Goal: Task Accomplishment & Management: Use online tool/utility

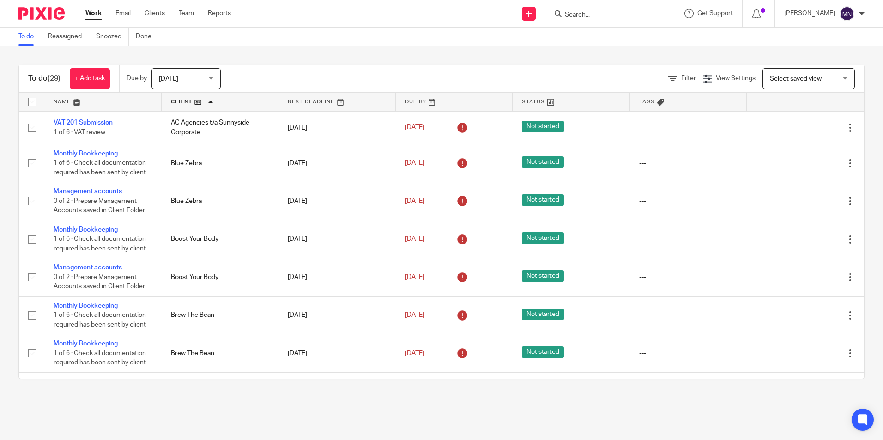
click at [287, 19] on form at bounding box center [613, 14] width 98 height 12
click at [595, 14] on div at bounding box center [609, 13] width 129 height 27
click at [582, 15] on input "Search" at bounding box center [605, 15] width 83 height 8
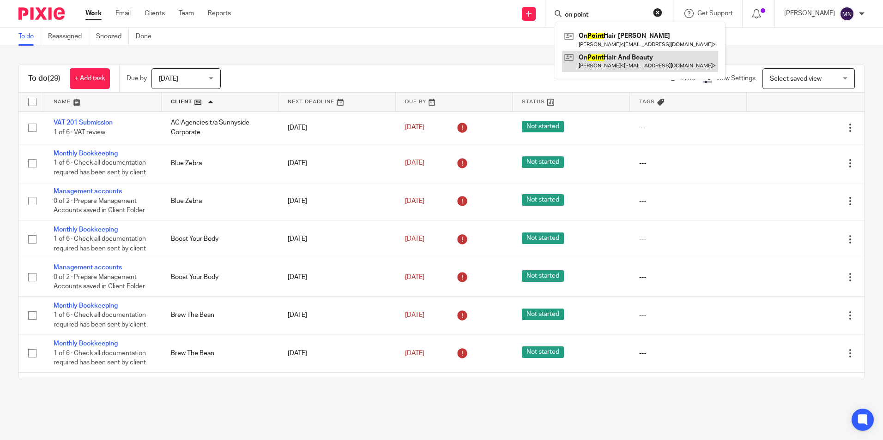
type input "on point"
click at [638, 64] on link at bounding box center [640, 61] width 156 height 21
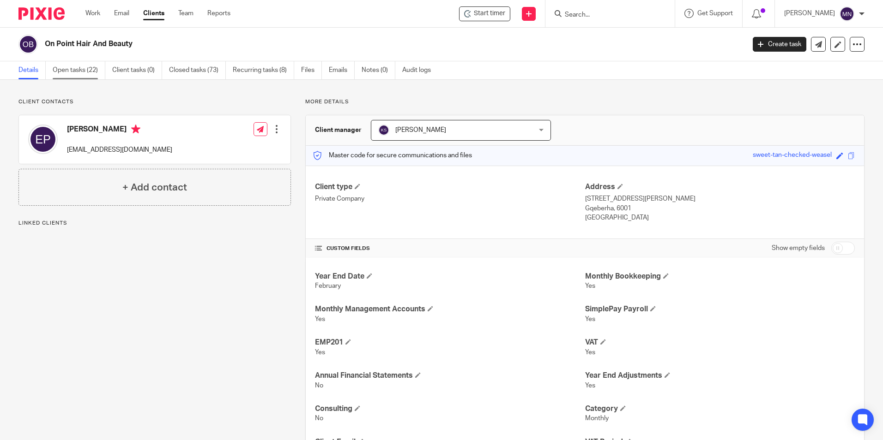
click at [70, 66] on link "Open tasks (22)" at bounding box center [79, 70] width 53 height 18
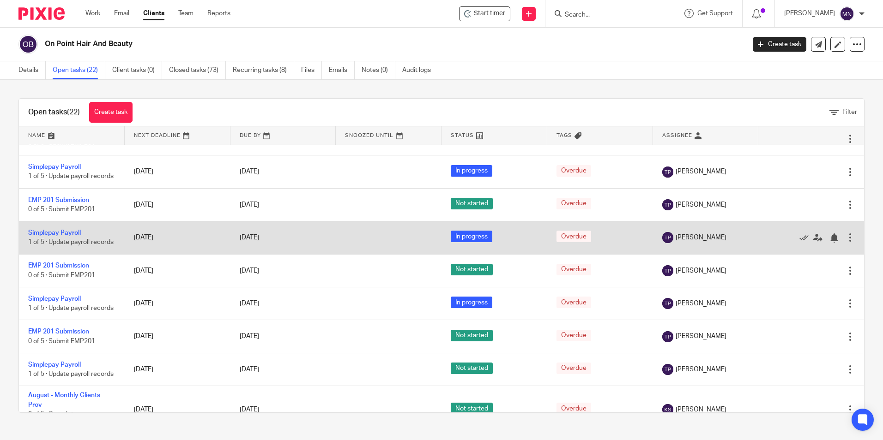
scroll to position [561, 0]
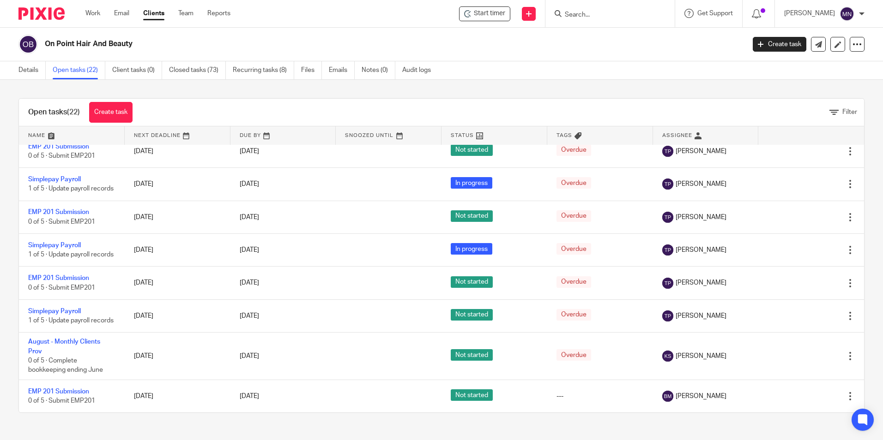
click at [610, 12] on input "Search" at bounding box center [605, 15] width 83 height 8
drag, startPoint x: 606, startPoint y: 21, endPoint x: 606, endPoint y: 15, distance: 6.0
click at [605, 21] on div at bounding box center [609, 13] width 129 height 27
click at [606, 15] on input "Search" at bounding box center [605, 15] width 83 height 8
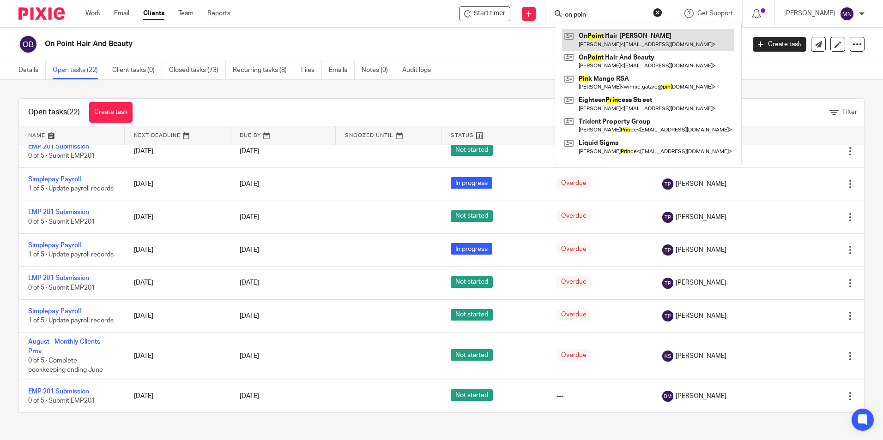
type input "on poin"
click at [632, 35] on link at bounding box center [648, 39] width 172 height 21
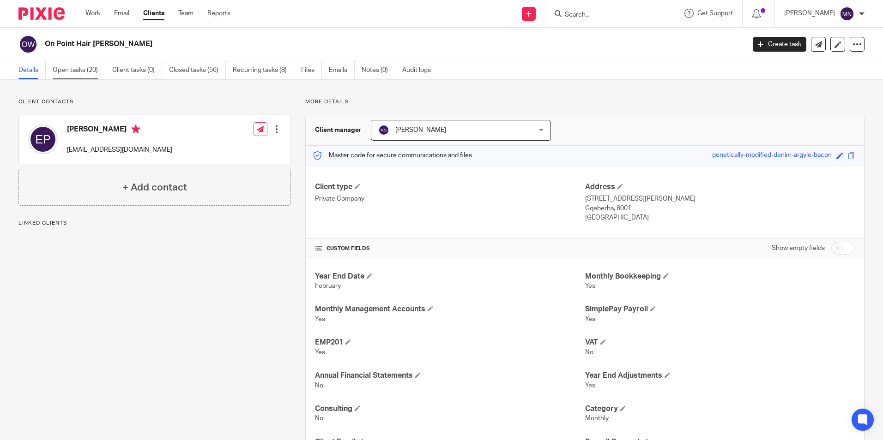
click at [66, 63] on link "Open tasks (20)" at bounding box center [79, 70] width 53 height 18
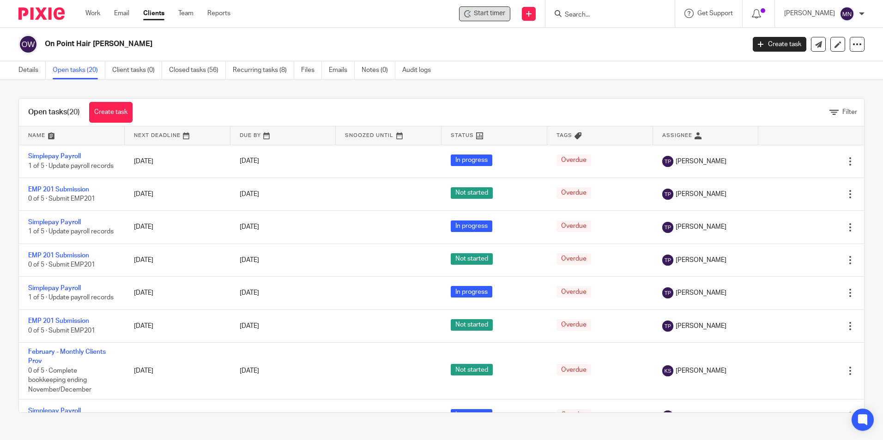
click at [488, 11] on span "Start timer" at bounding box center [489, 14] width 31 height 10
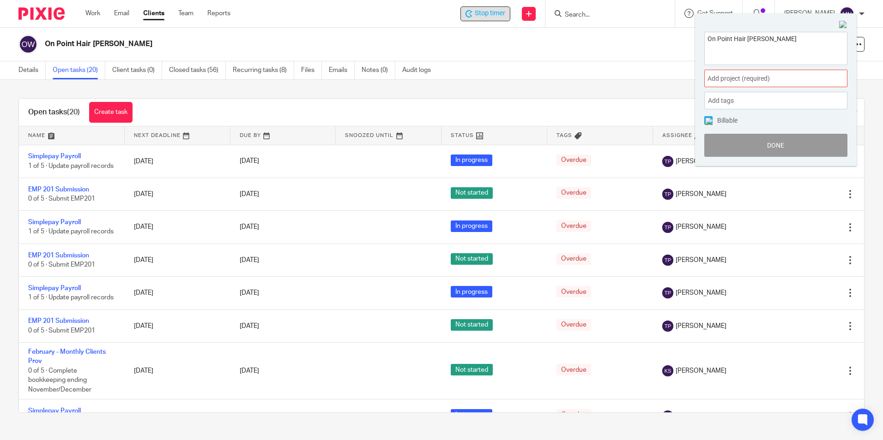
click at [750, 78] on span "Add project (required) :" at bounding box center [765, 79] width 116 height 10
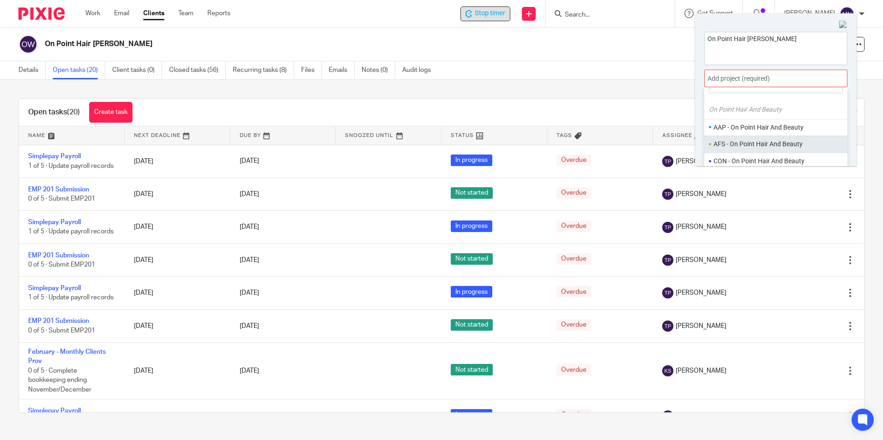
scroll to position [26, 0]
type input "on point"
click at [794, 124] on li "AAP - On Point Hair And Beauty" at bounding box center [779, 119] width 132 height 10
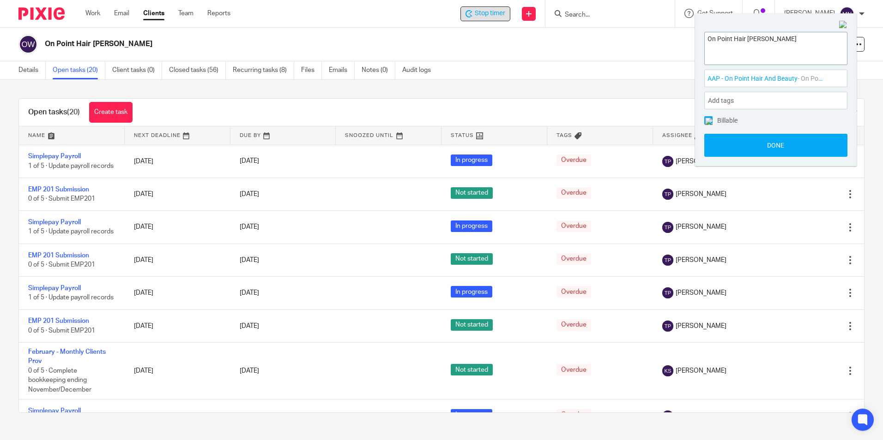
click at [777, 41] on textarea "On Point Hair [PERSON_NAME]" at bounding box center [776, 47] width 142 height 30
type textarea "On Point Hair Walmer-Processing March 2025 to June"
click at [751, 151] on button "Done" at bounding box center [775, 145] width 143 height 23
